Goal: Task Accomplishment & Management: Use online tool/utility

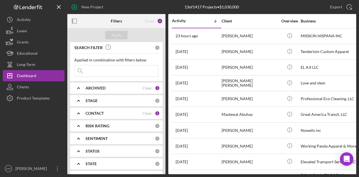
click at [102, 116] on div "CONTACT Clear 1" at bounding box center [122, 113] width 74 height 11
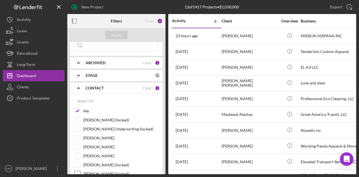
scroll to position [56, 0]
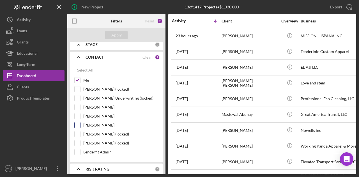
click at [97, 122] on label "[PERSON_NAME]" at bounding box center [120, 125] width 75 height 6
click at [80, 122] on input "[PERSON_NAME]" at bounding box center [78, 125] width 6 height 6
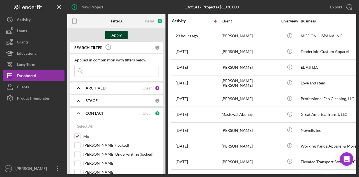
click at [118, 36] on div "Apply" at bounding box center [116, 35] width 10 height 8
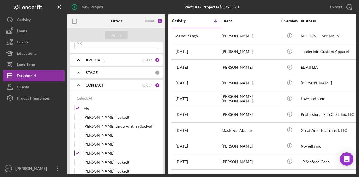
click at [99, 151] on label "[PERSON_NAME]" at bounding box center [120, 153] width 75 height 6
click at [80, 151] on input "[PERSON_NAME]" at bounding box center [78, 153] width 6 height 6
checkbox input "false"
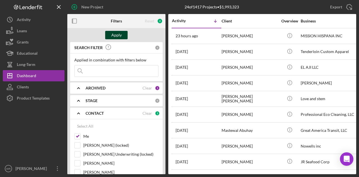
click at [119, 34] on div "Apply" at bounding box center [116, 35] width 10 height 8
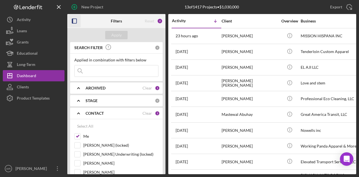
click at [76, 20] on rect "button" at bounding box center [74, 21] width 4 height 4
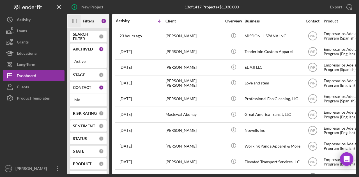
click at [78, 22] on icon "Icon/Panel Side Expand" at bounding box center [74, 21] width 13 height 13
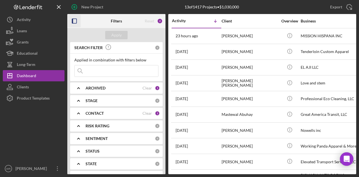
click at [95, 110] on div "CONTACT Clear 1" at bounding box center [122, 113] width 74 height 11
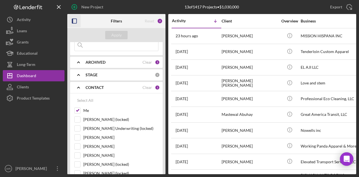
scroll to position [56, 0]
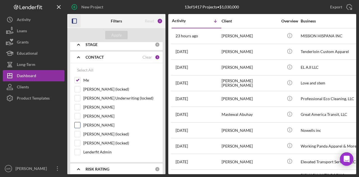
click at [91, 123] on label "[PERSON_NAME]" at bounding box center [120, 125] width 75 height 6
click at [80, 123] on input "[PERSON_NAME]" at bounding box center [78, 125] width 6 height 6
click at [124, 36] on button "Apply" at bounding box center [116, 35] width 22 height 8
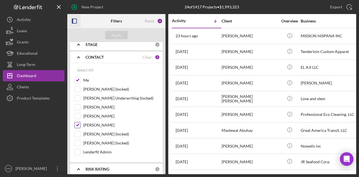
click at [101, 123] on label "[PERSON_NAME]" at bounding box center [120, 125] width 75 height 6
click at [80, 123] on input "[PERSON_NAME]" at bounding box center [78, 125] width 6 height 6
checkbox input "false"
click at [122, 34] on button "Apply" at bounding box center [116, 35] width 22 height 8
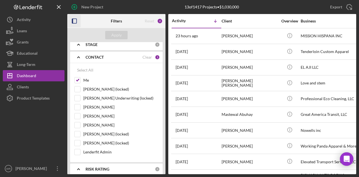
click at [76, 19] on icon "button" at bounding box center [74, 21] width 13 height 13
